Goal: Task Accomplishment & Management: Manage account settings

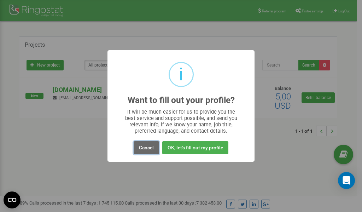
click at [146, 149] on button "Cancel" at bounding box center [146, 147] width 25 height 13
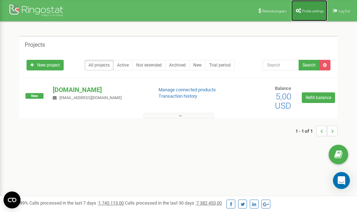
click at [311, 9] on span "Profile settings" at bounding box center [313, 11] width 22 height 4
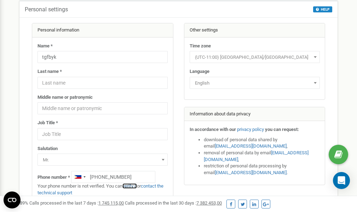
click at [134, 186] on link "verify it" at bounding box center [129, 185] width 14 height 5
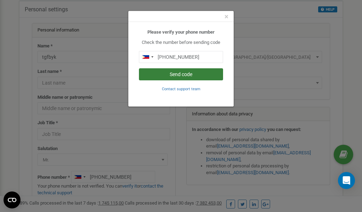
click at [178, 76] on button "Send code" at bounding box center [181, 74] width 84 height 12
